Goal: Navigation & Orientation: Find specific page/section

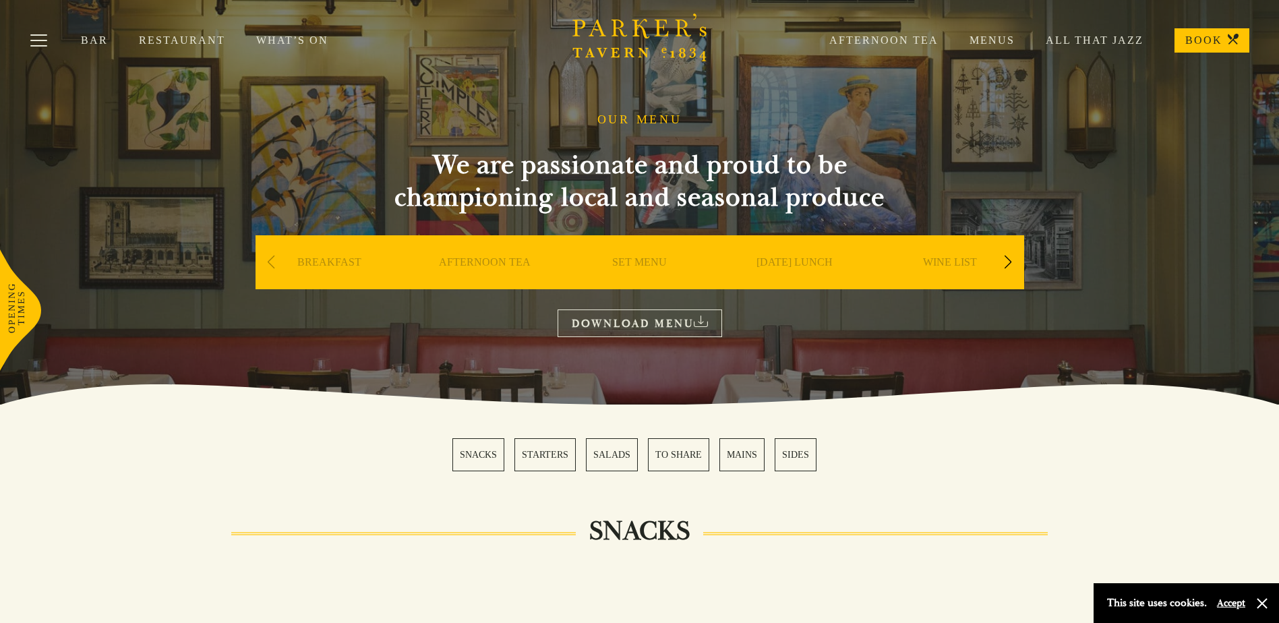
click at [955, 261] on link "WINE LIST" at bounding box center [950, 283] width 54 height 54
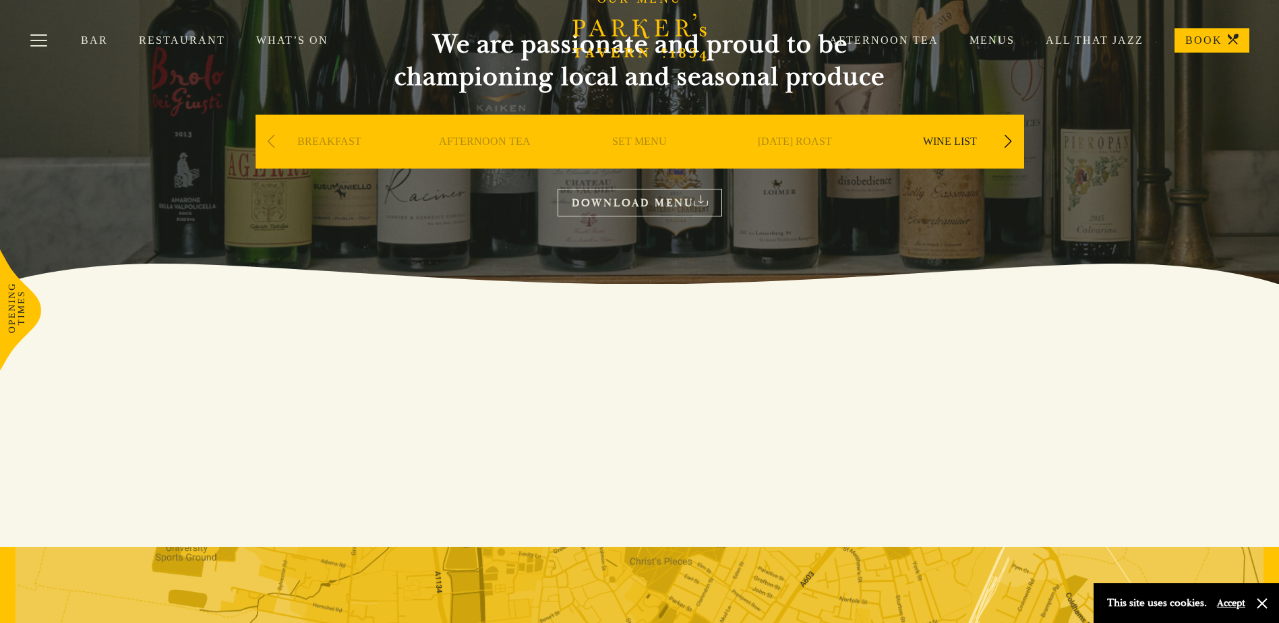
scroll to position [70, 0]
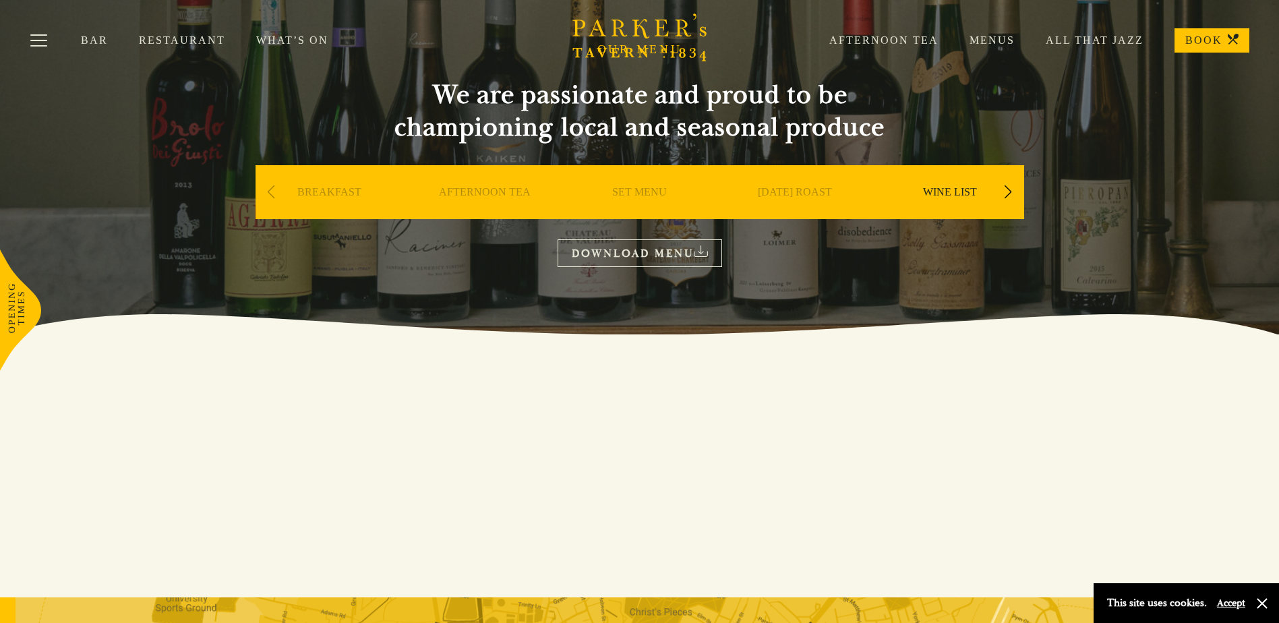
click at [968, 202] on link "WINE LIST" at bounding box center [950, 212] width 54 height 54
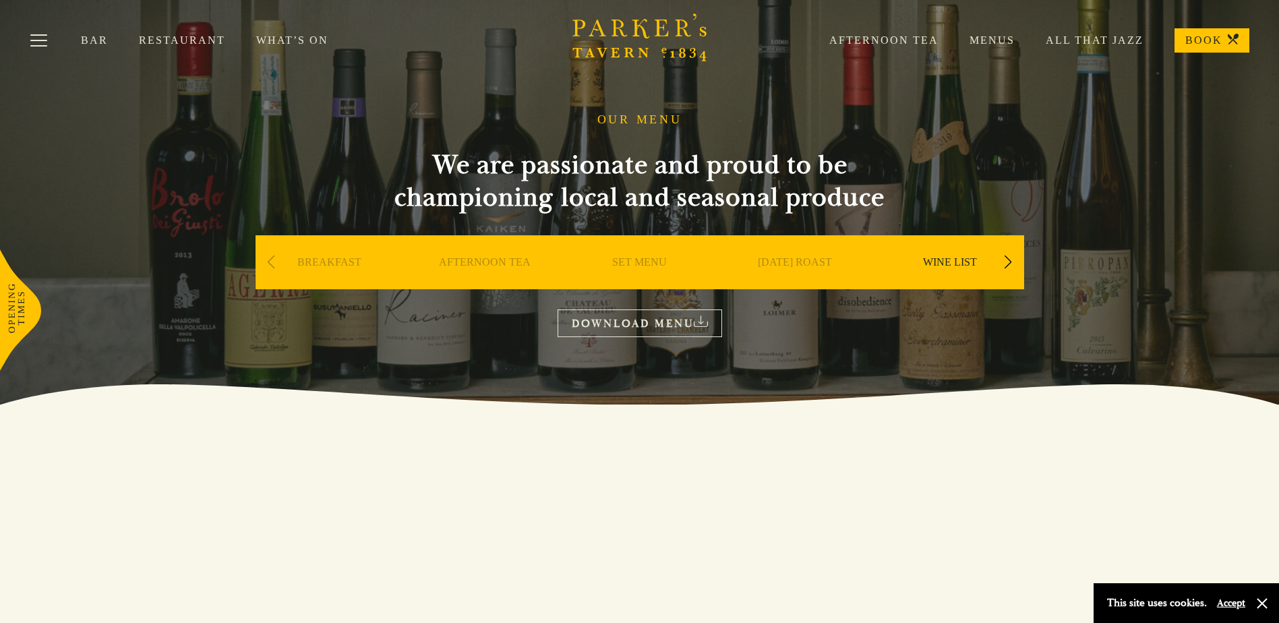
click at [92, 45] on link "Bar" at bounding box center [110, 40] width 58 height 13
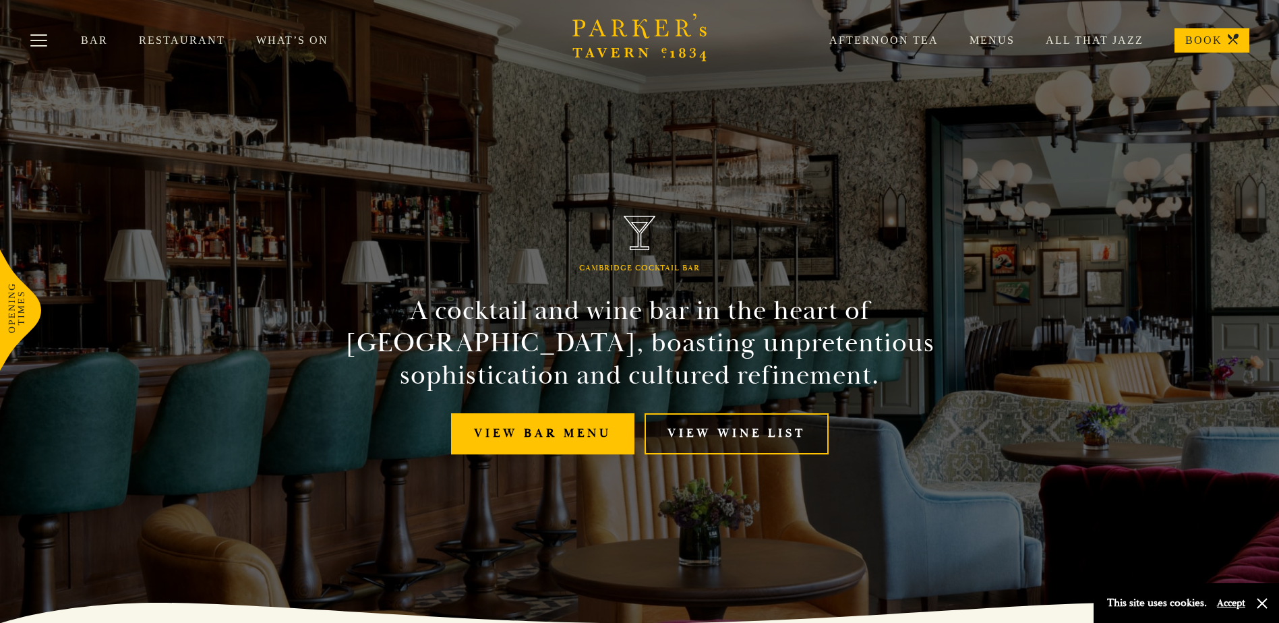
click at [736, 436] on link "View Wine List" at bounding box center [737, 433] width 184 height 41
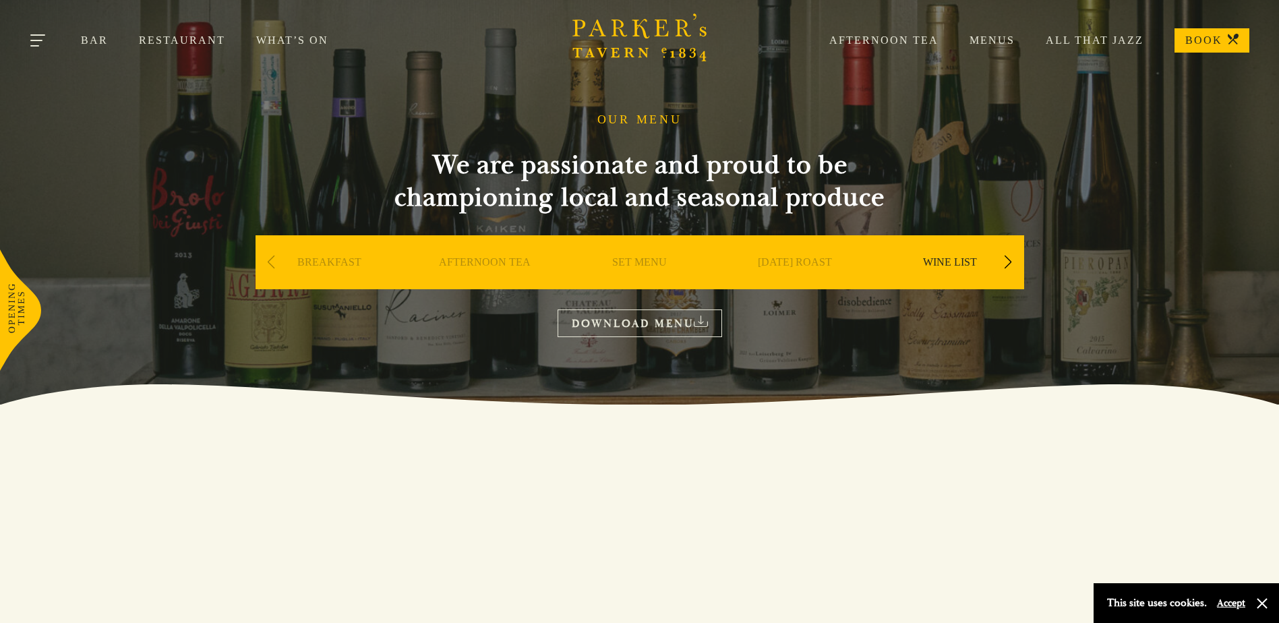
click at [43, 40] on button "Toggle navigation" at bounding box center [38, 42] width 57 height 57
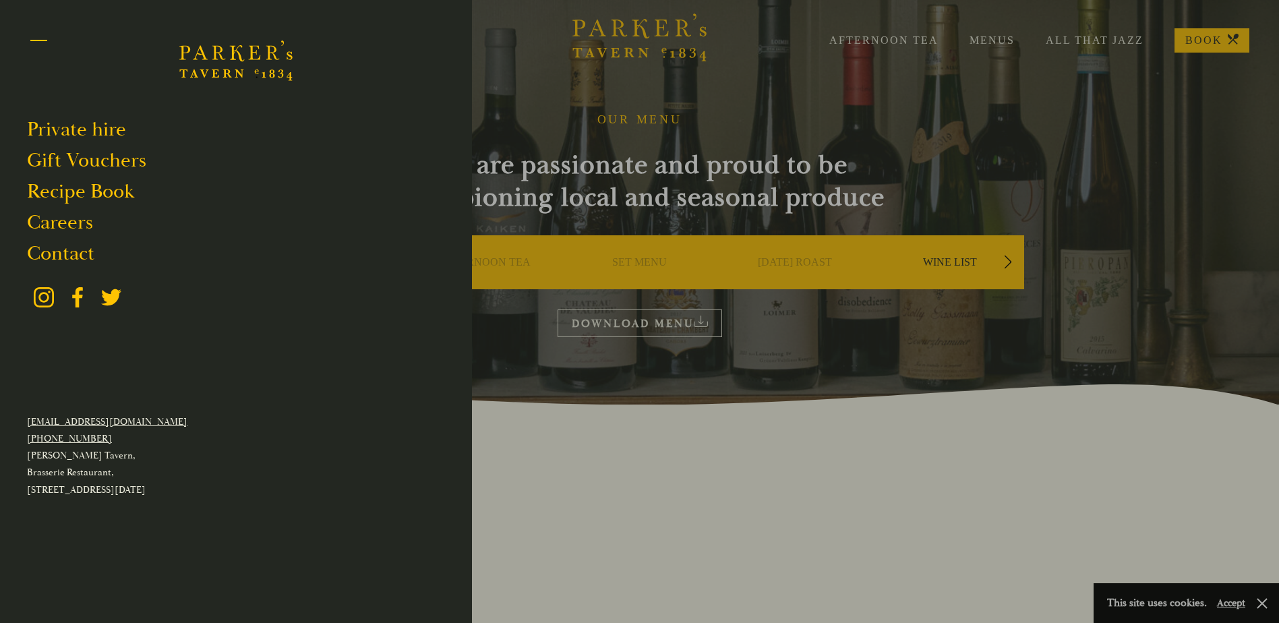
click at [43, 40] on button "Toggle navigation" at bounding box center [38, 42] width 57 height 57
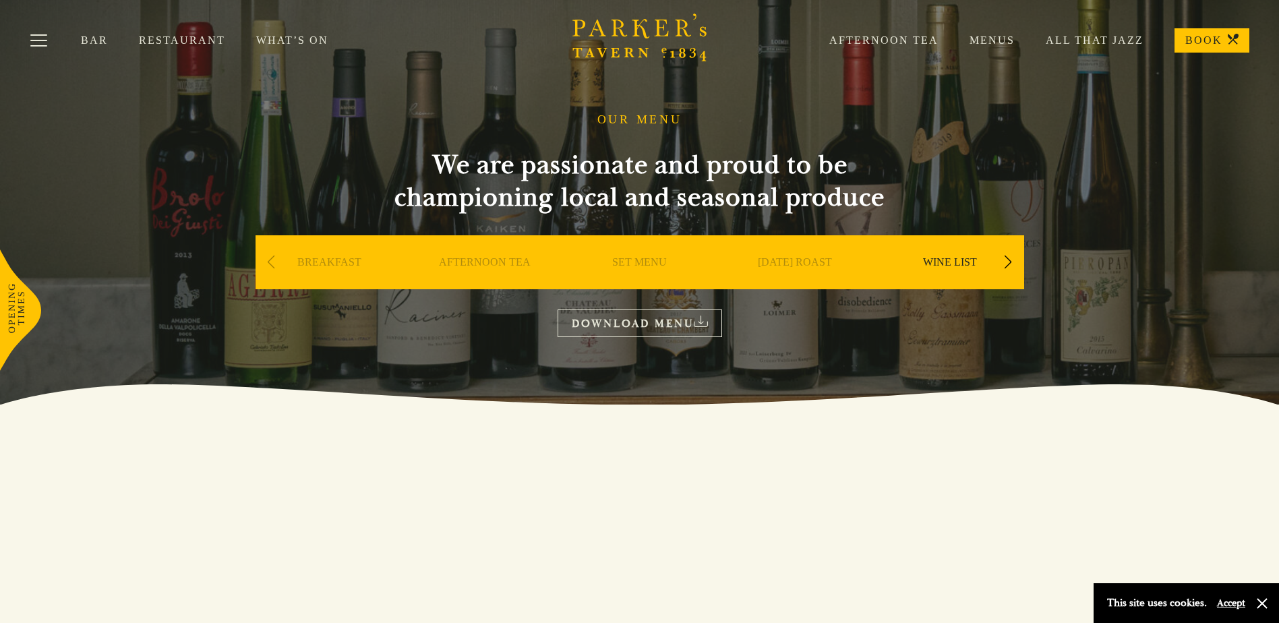
click at [952, 264] on link "WINE LIST" at bounding box center [950, 283] width 54 height 54
